Goal: Answer question/provide support: Share knowledge or assist other users

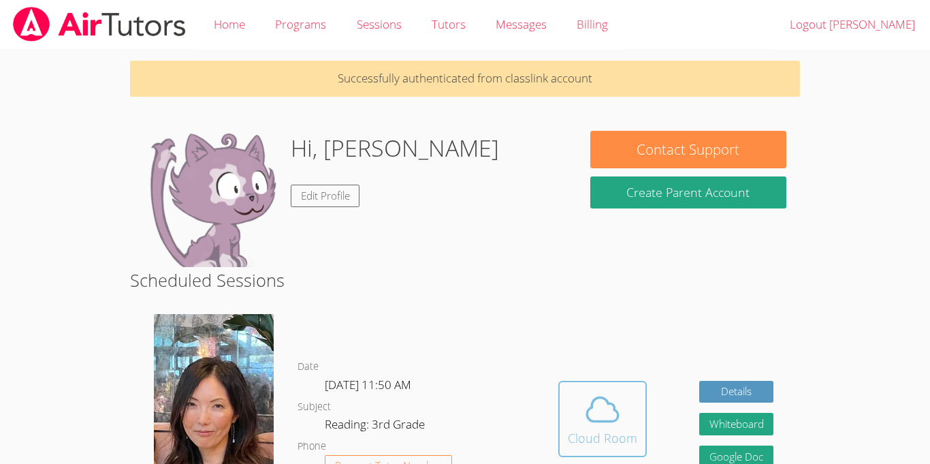
click at [614, 405] on icon at bounding box center [602, 410] width 31 height 24
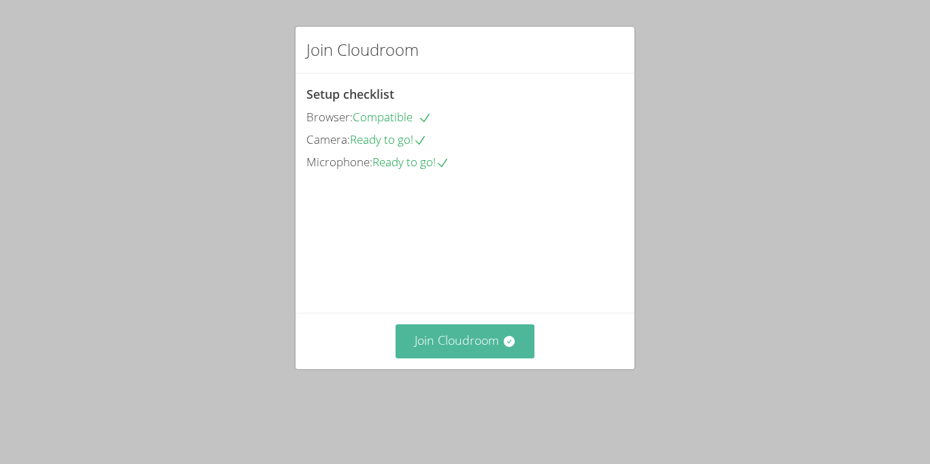
click at [498, 353] on button "Join Cloudroom" at bounding box center [466, 340] width 140 height 33
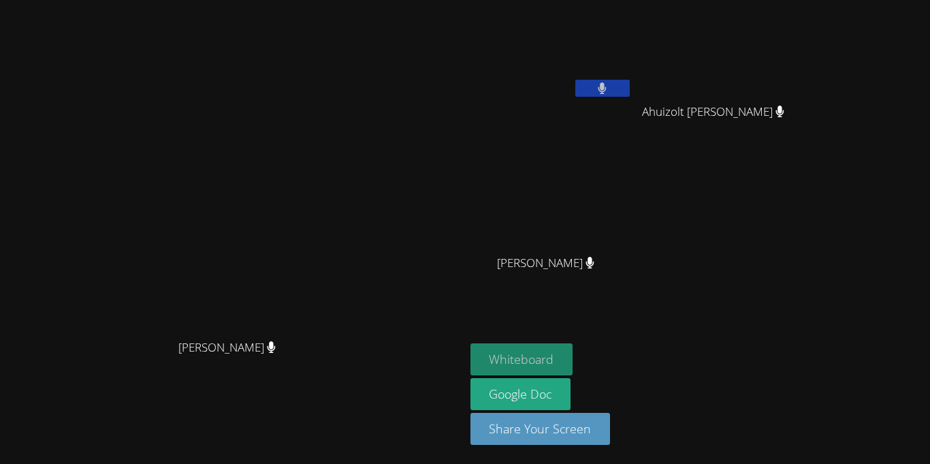
click at [573, 356] on button "Whiteboard" at bounding box center [522, 359] width 103 height 32
click at [630, 89] on button at bounding box center [602, 88] width 54 height 17
click at [630, 80] on button at bounding box center [602, 88] width 54 height 17
click at [610, 87] on icon at bounding box center [602, 88] width 14 height 12
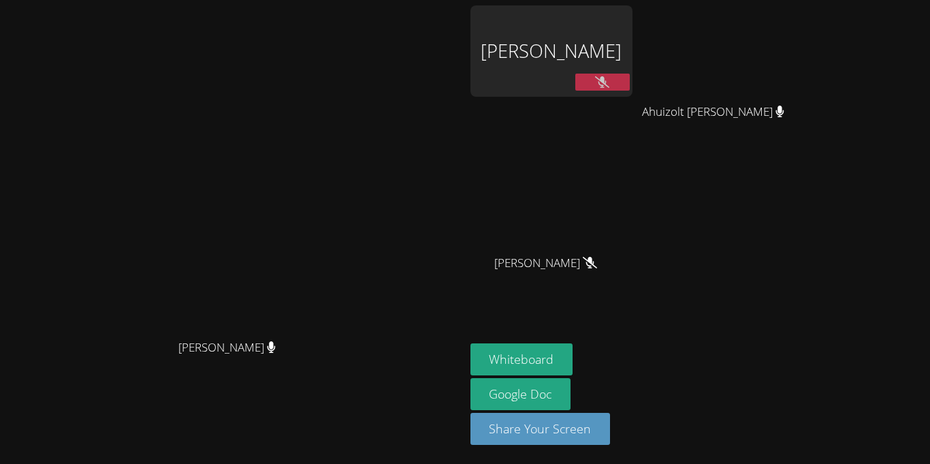
click at [610, 82] on icon at bounding box center [602, 82] width 14 height 12
click at [607, 82] on icon at bounding box center [603, 82] width 8 height 12
click at [610, 78] on icon at bounding box center [602, 82] width 14 height 12
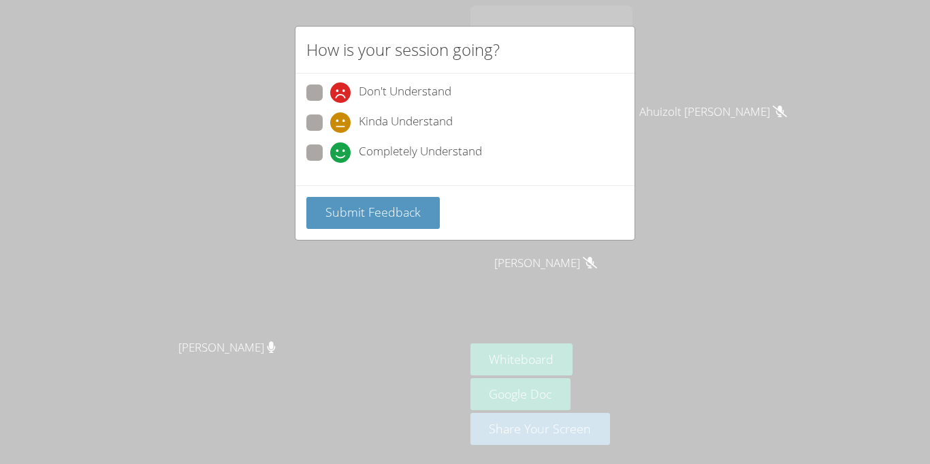
click at [359, 149] on span "Completely Understand" at bounding box center [420, 152] width 123 height 20
click at [342, 149] on input "Completely Understand" at bounding box center [336, 150] width 12 height 12
radio input "true"
click at [400, 206] on span "Submit Feedback" at bounding box center [373, 212] width 95 height 16
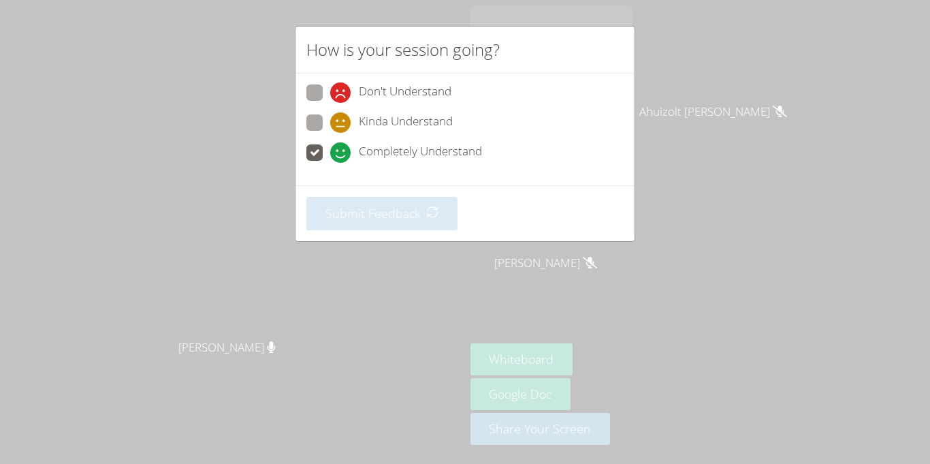
click at [385, 86] on span "Don't Understand" at bounding box center [405, 92] width 93 height 20
click at [342, 86] on input "Don't Understand" at bounding box center [336, 90] width 12 height 12
radio input "true"
click at [328, 148] on label "Completely Understand" at bounding box center [394, 153] width 176 height 18
click at [330, 148] on input "Completely Understand" at bounding box center [336, 150] width 12 height 12
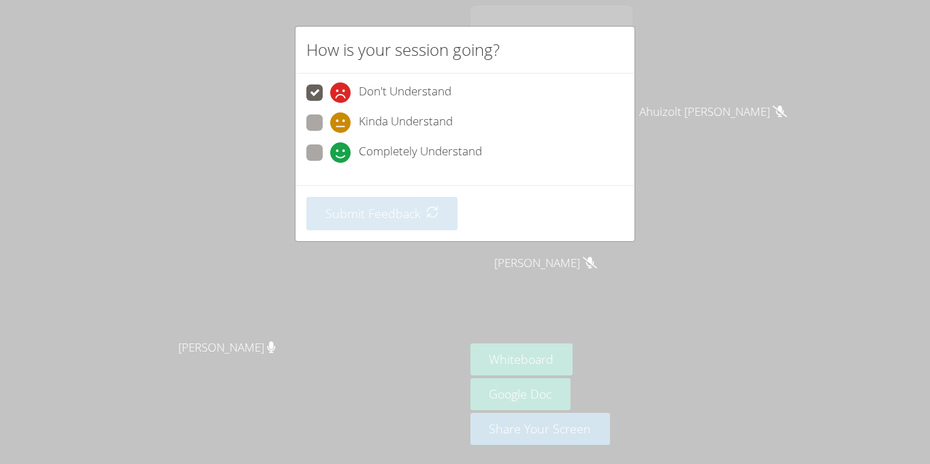
radio input "true"
click at [369, 123] on span "Kinda Understand" at bounding box center [406, 122] width 94 height 20
click at [342, 123] on input "Kinda Understand" at bounding box center [336, 120] width 12 height 12
radio input "true"
click at [727, 76] on div "How is your session going? Don't Understand Kinda Understand Completely Underst…" at bounding box center [465, 232] width 930 height 464
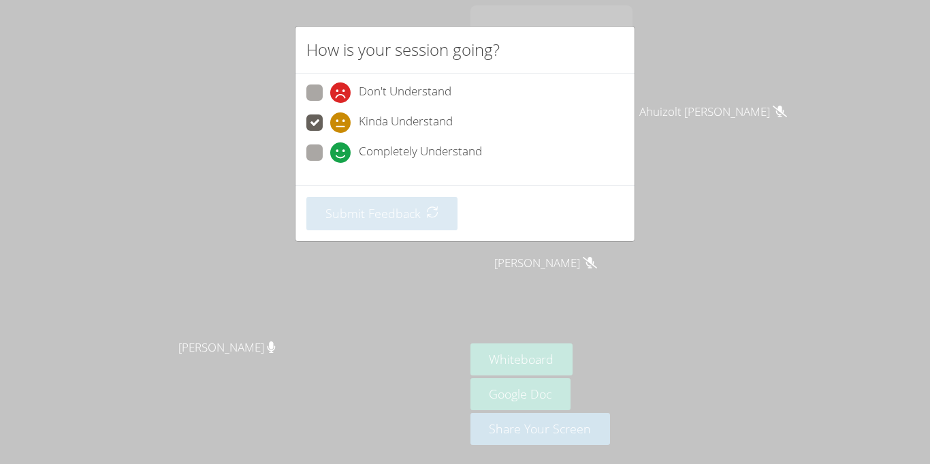
click at [727, 76] on div "How is your session going? Don't Understand Kinda Understand Completely Underst…" at bounding box center [465, 232] width 930 height 464
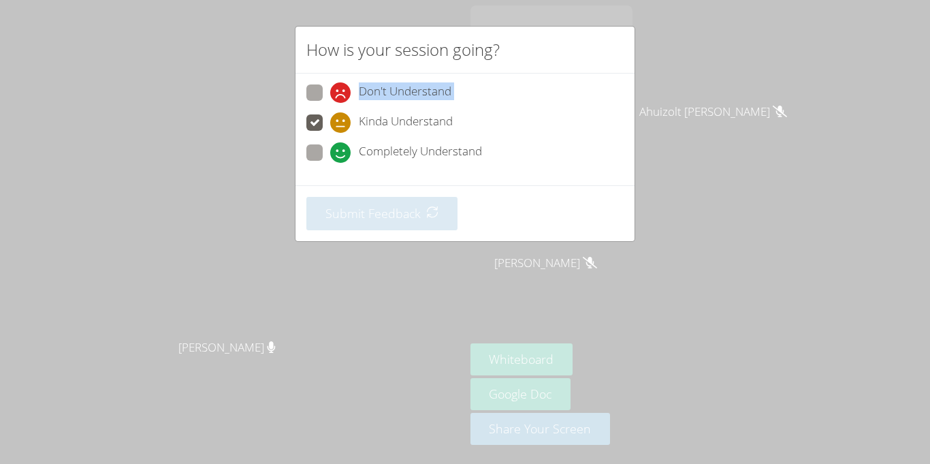
click at [727, 76] on div "How is your session going? Don't Understand Kinda Understand Completely Underst…" at bounding box center [465, 232] width 930 height 464
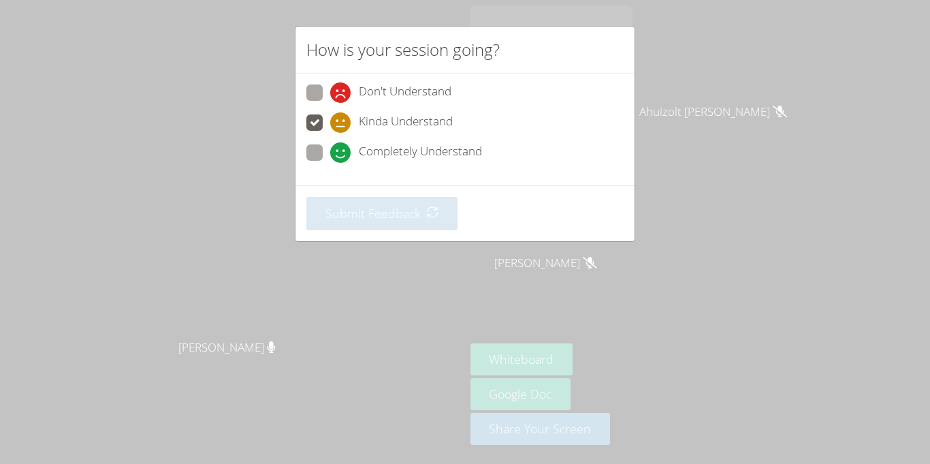
click at [731, 80] on div "How is your session going? Don't Understand Kinda Understand Completely Underst…" at bounding box center [465, 232] width 930 height 464
click at [433, 151] on span "Completely Understand" at bounding box center [420, 152] width 123 height 20
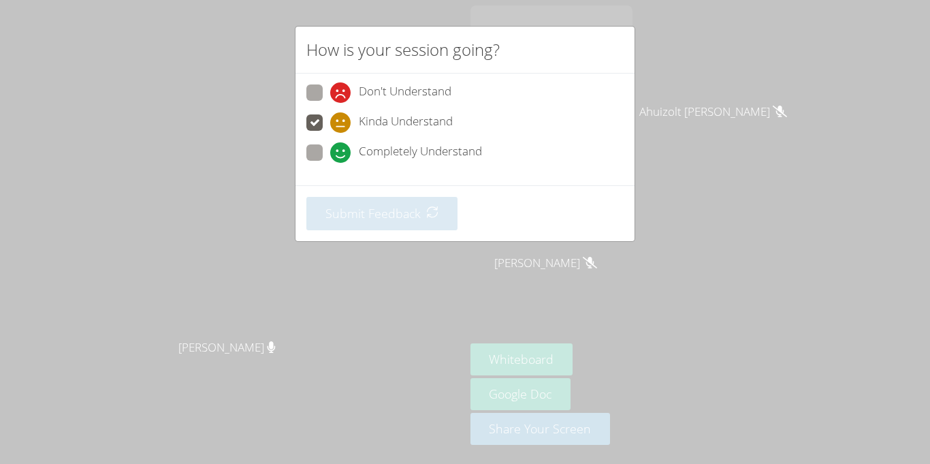
click at [342, 151] on input "Completely Understand" at bounding box center [336, 150] width 12 height 12
radio input "true"
click at [761, 27] on div "How is your session going? Don't Understand Kinda Understand Completely Underst…" at bounding box center [465, 232] width 930 height 464
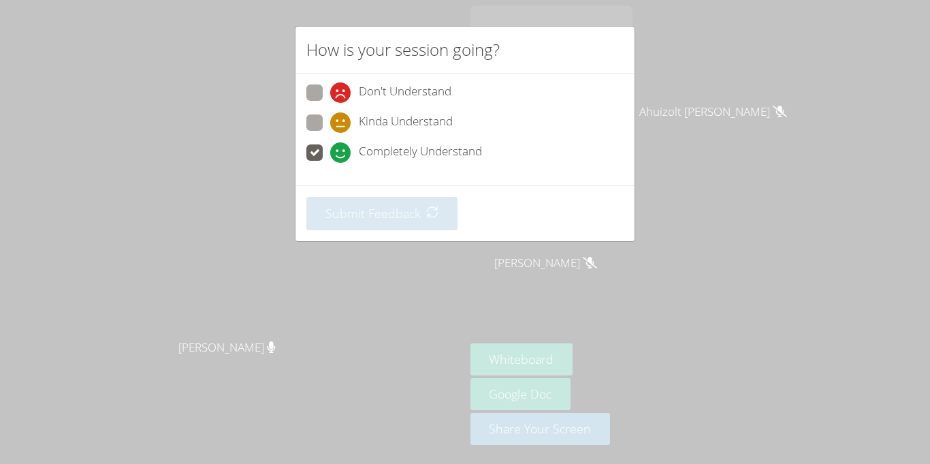
click at [776, 195] on div "How is your session going? Don't Understand Kinda Understand Completely Underst…" at bounding box center [465, 232] width 930 height 464
click at [778, 195] on div "How is your session going? Don't Understand Kinda Understand Completely Underst…" at bounding box center [465, 232] width 930 height 464
click at [697, 128] on div "How is your session going? Don't Understand Kinda Understand Completely Underst…" at bounding box center [465, 232] width 930 height 464
click at [327, 155] on label "Completely Understand" at bounding box center [394, 153] width 176 height 18
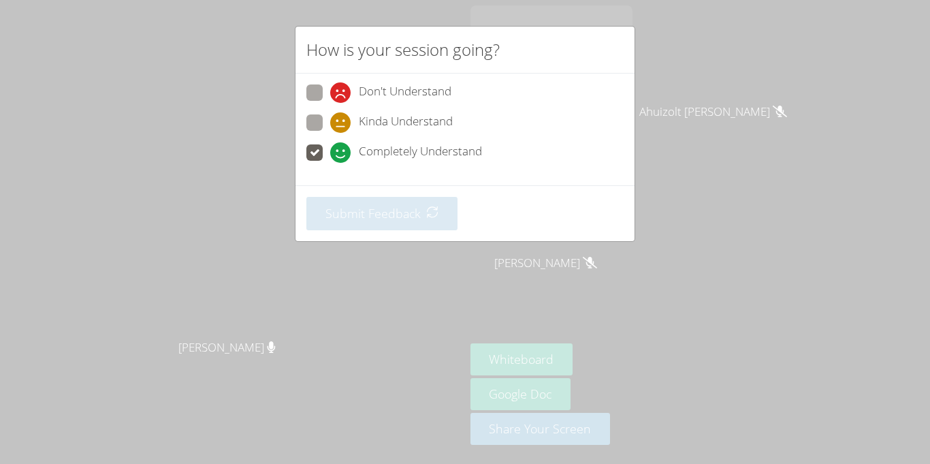
click at [330, 155] on input "Completely Understand" at bounding box center [336, 150] width 12 height 12
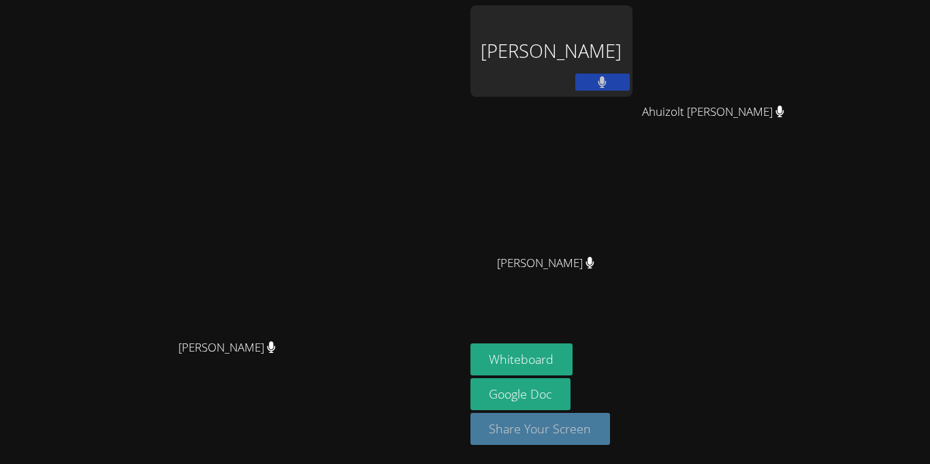
click at [611, 435] on button "Share Your Screen" at bounding box center [541, 429] width 140 height 32
